Goal: Task Accomplishment & Management: Use online tool/utility

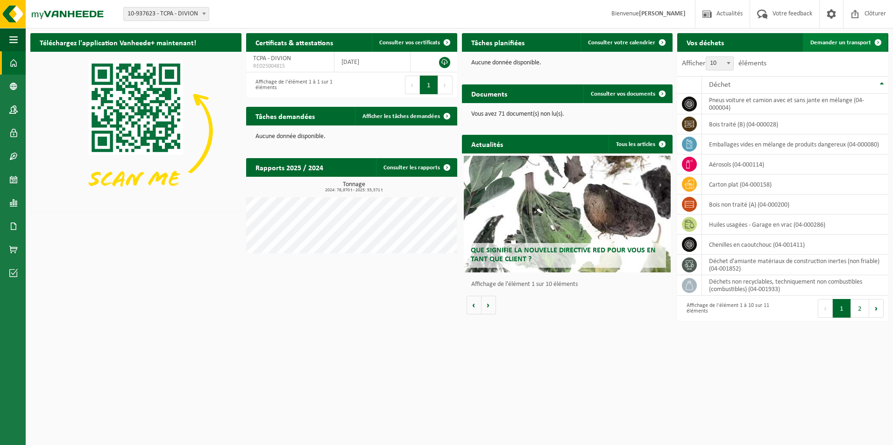
click at [847, 43] on span "Demander un transport" at bounding box center [840, 43] width 61 height 6
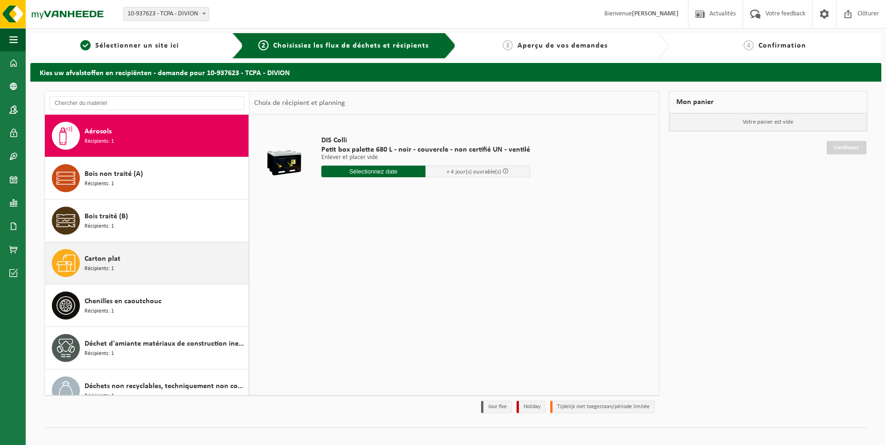
click at [99, 266] on span "Récipients: 1" at bounding box center [99, 269] width 29 height 9
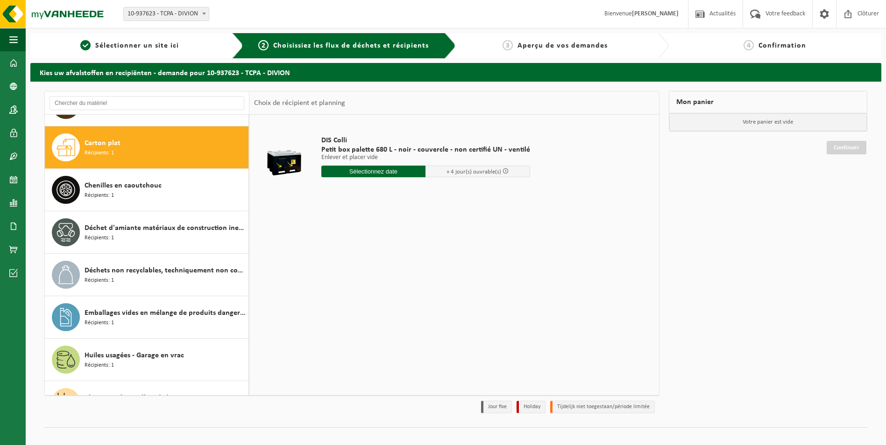
scroll to position [127, 0]
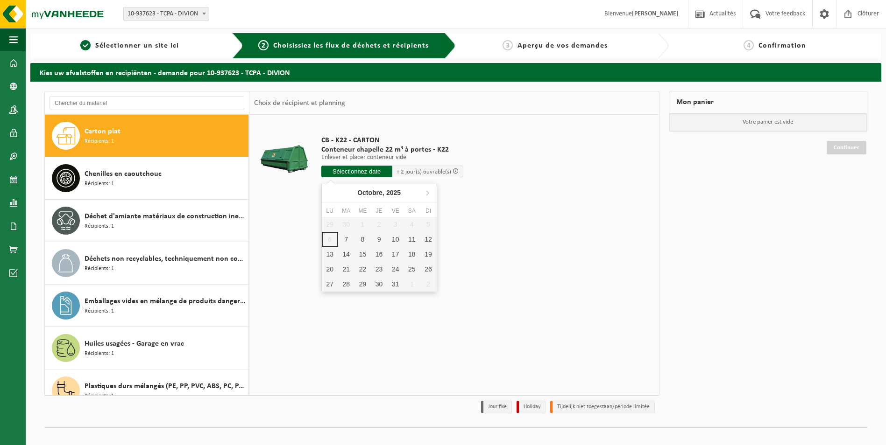
click at [339, 171] on input "text" at bounding box center [356, 172] width 71 height 12
click at [349, 240] on div "7" at bounding box center [346, 239] width 16 height 15
type input "à partir de 2025-10-07"
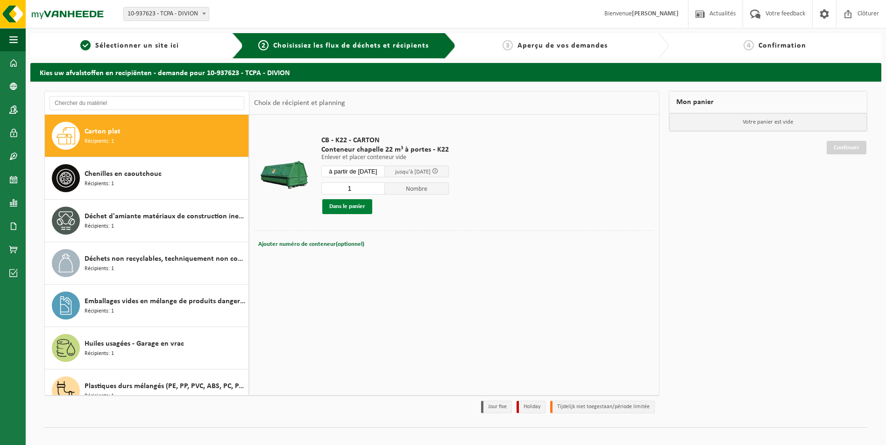
click at [348, 204] on button "Dans le panier" at bounding box center [347, 206] width 50 height 15
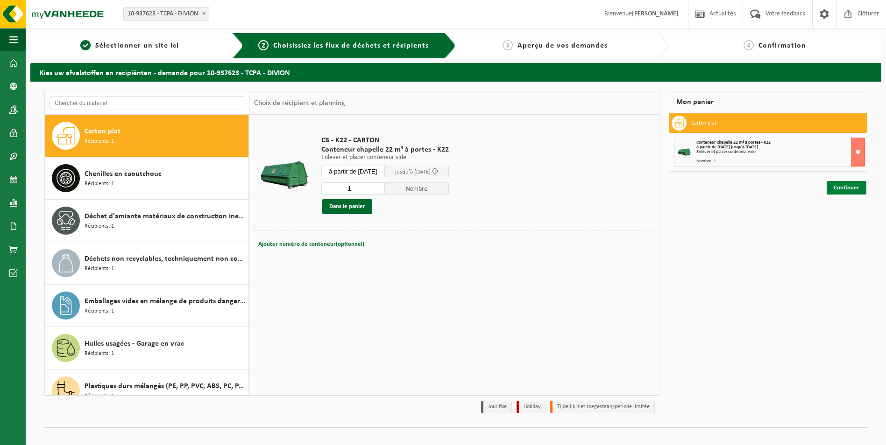
click at [830, 184] on link "Continuer" at bounding box center [846, 188] width 40 height 14
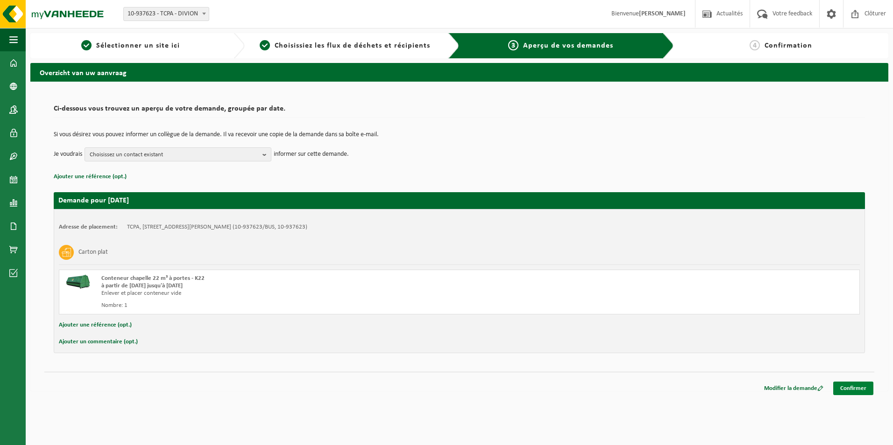
click at [862, 385] on link "Confirmer" at bounding box center [853, 389] width 40 height 14
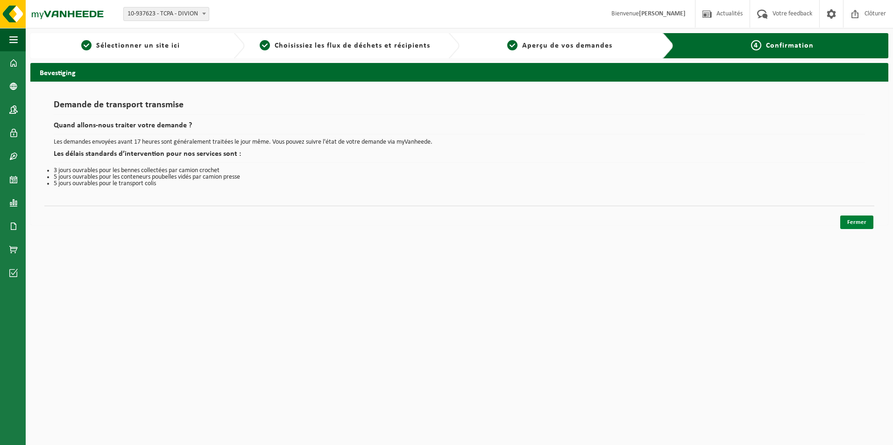
click at [853, 219] on link "Fermer" at bounding box center [856, 223] width 33 height 14
